Goal: Transaction & Acquisition: Purchase product/service

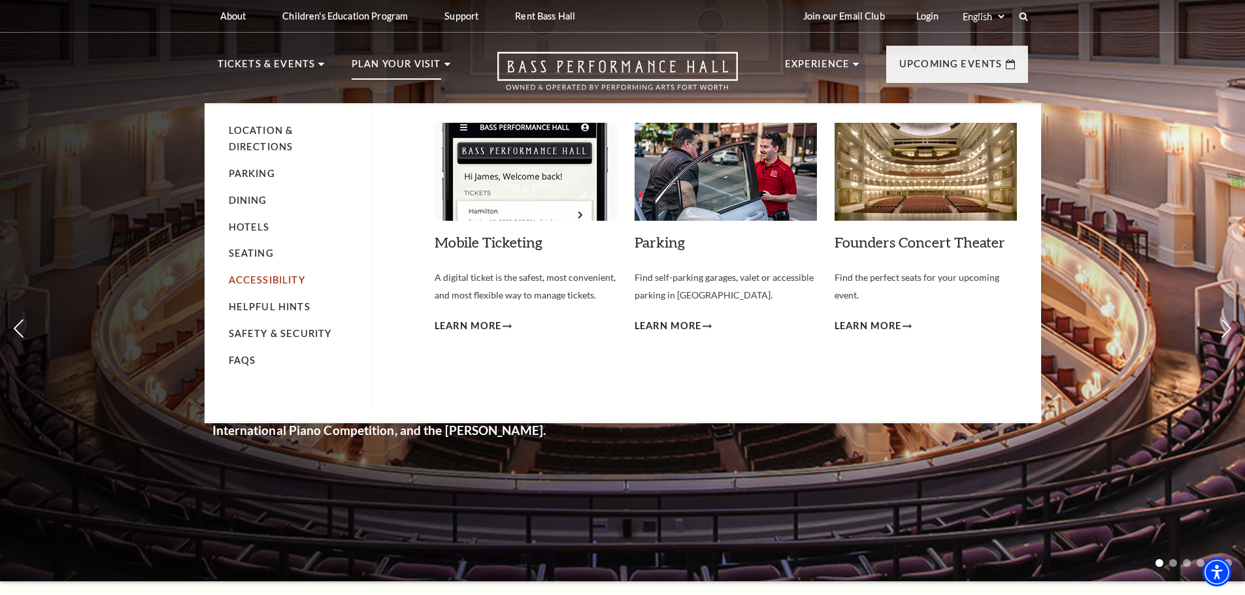
click at [282, 281] on link "Accessibility" at bounding box center [267, 280] width 76 height 11
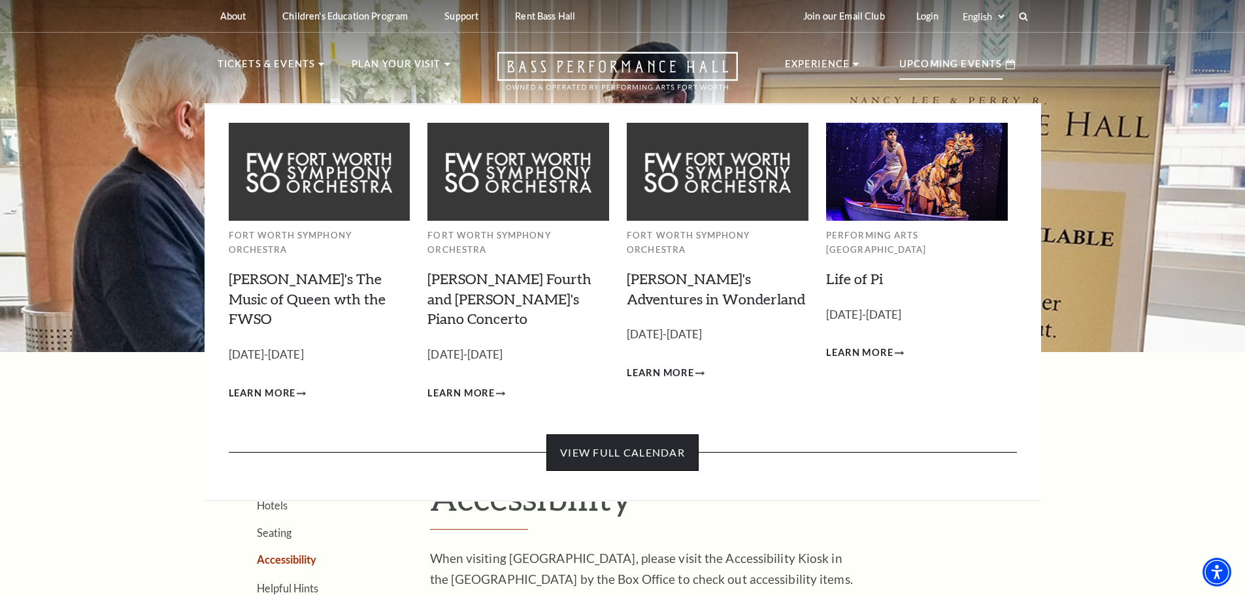
click at [655, 435] on link "View Full Calendar" at bounding box center [622, 453] width 152 height 37
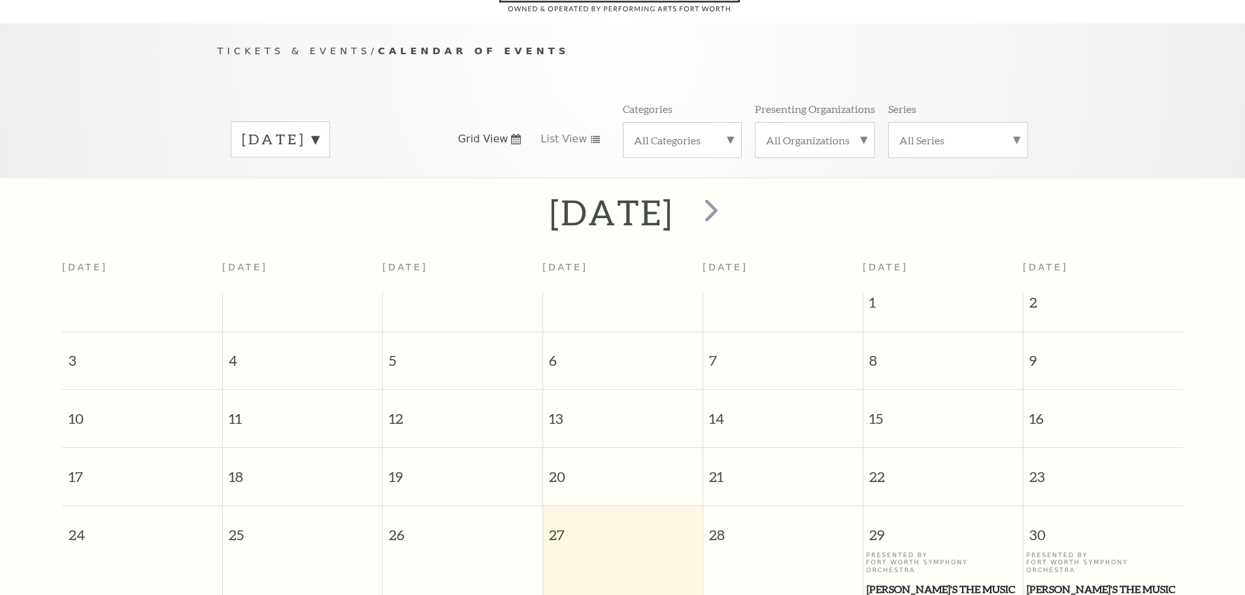
scroll to position [116, 0]
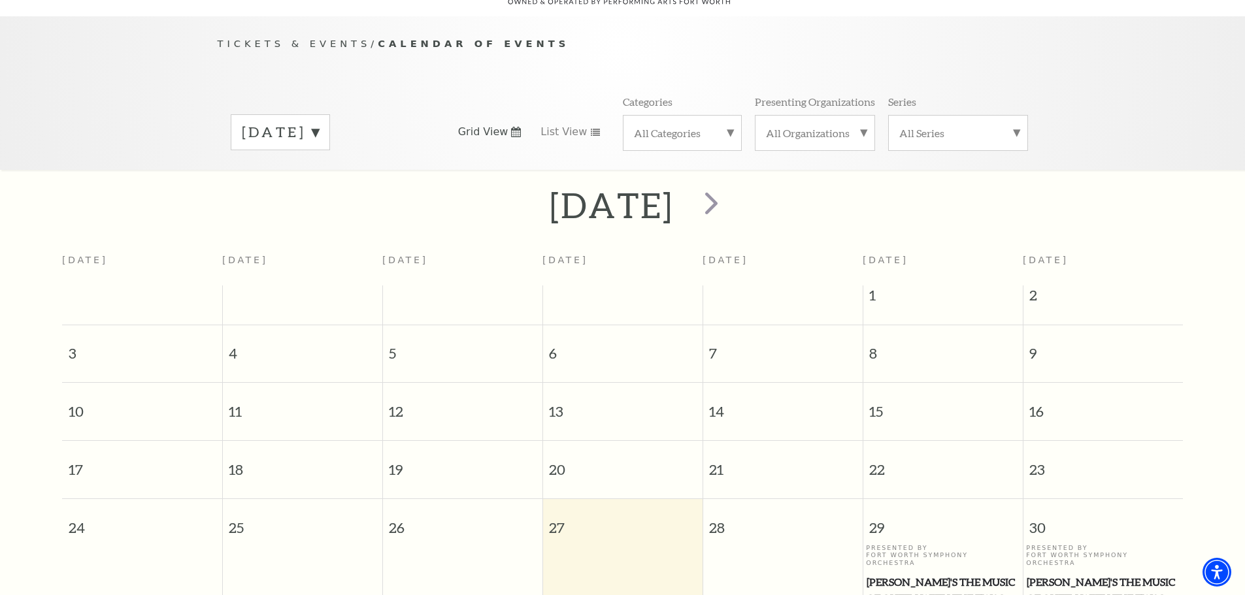
click at [319, 122] on label "August 2025" at bounding box center [280, 132] width 77 height 20
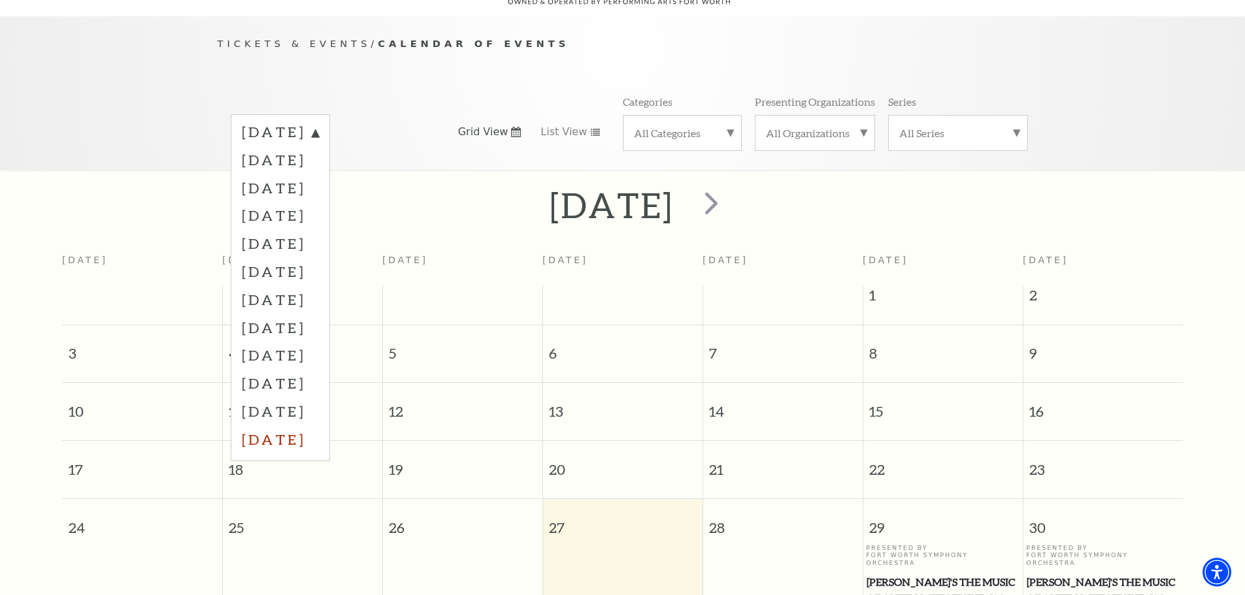
click at [297, 426] on label "July 2026" at bounding box center [280, 440] width 77 height 28
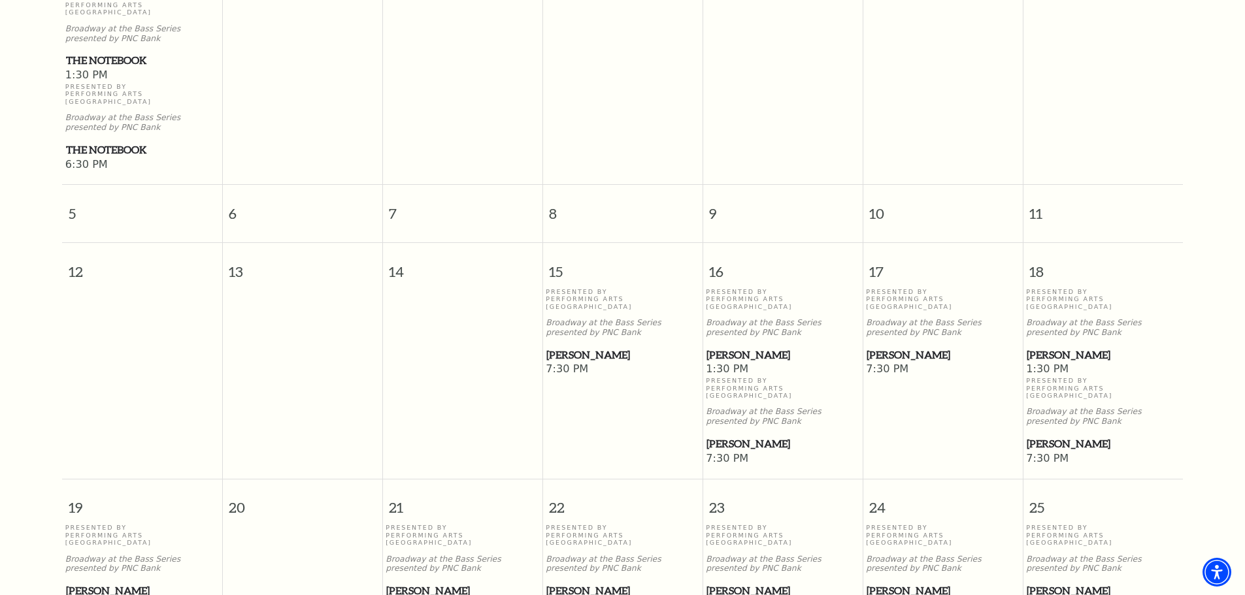
scroll to position [508, 0]
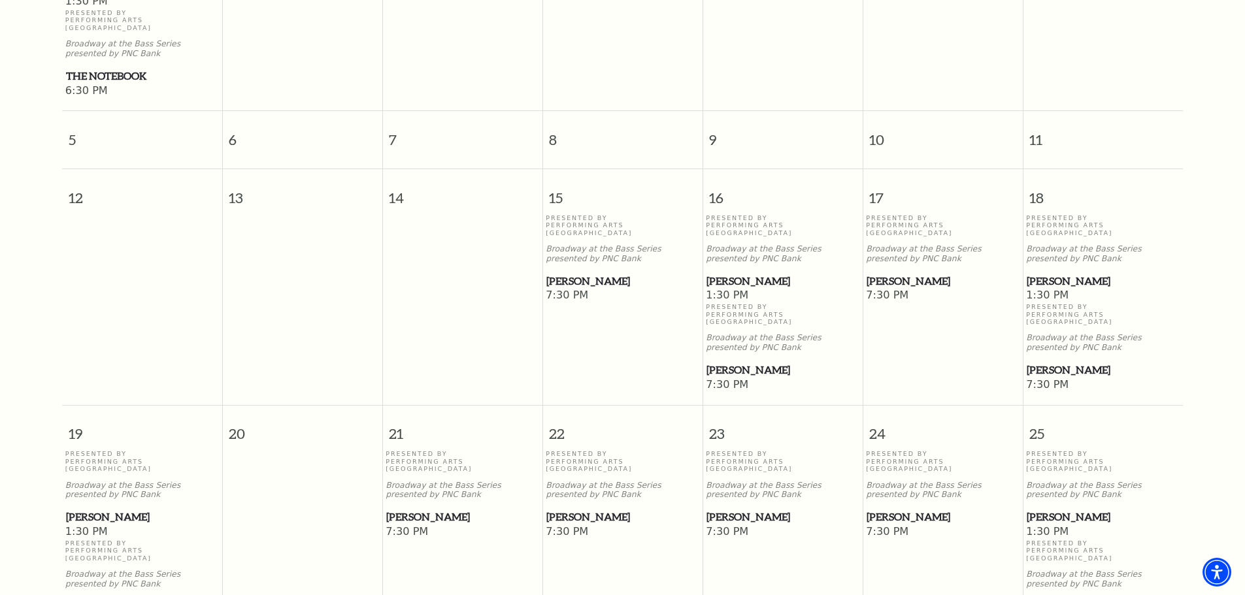
click at [1052, 273] on span "[PERSON_NAME]" at bounding box center [1103, 281] width 152 height 16
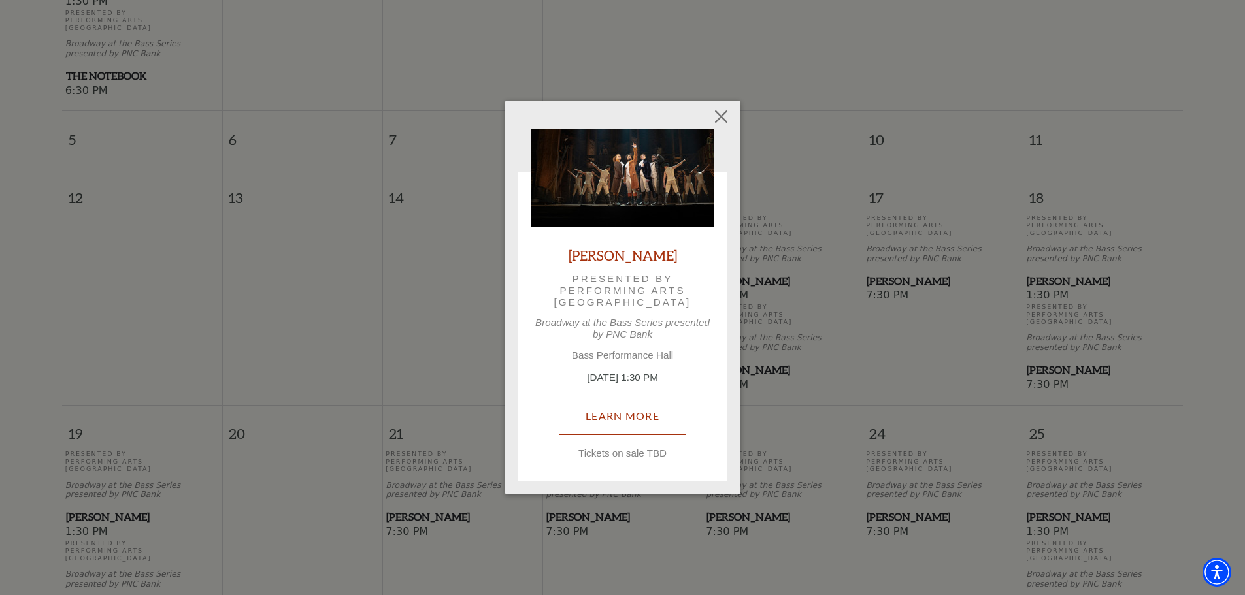
click at [663, 433] on link "Learn More" at bounding box center [622, 416] width 127 height 37
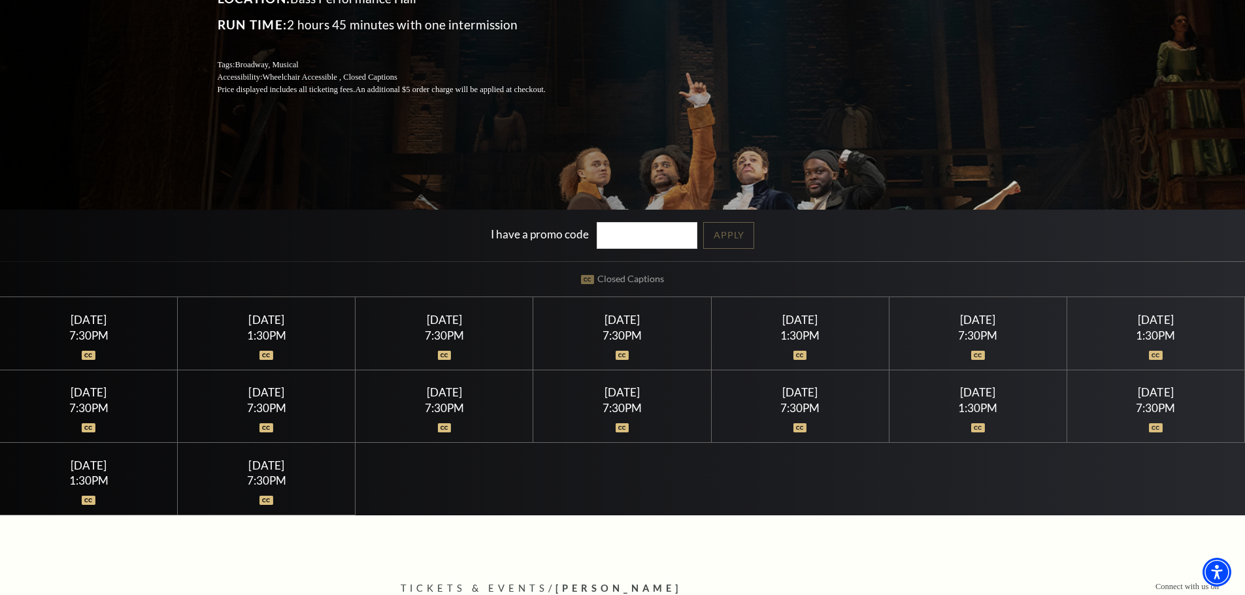
scroll to position [261, 0]
